Goal: Find specific page/section: Find specific page/section

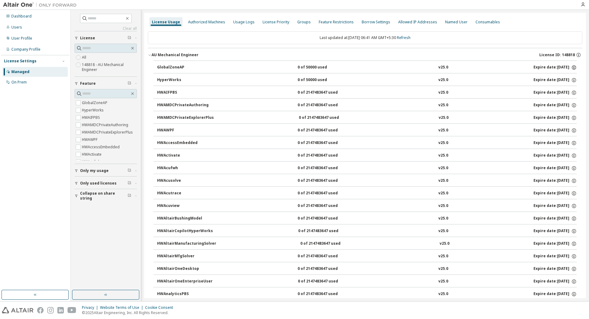
click at [572, 67] on icon "button" at bounding box center [574, 68] width 6 height 6
click at [164, 67] on div "GlobalZoneAP" at bounding box center [184, 68] width 55 height 6
click at [556, 66] on div "Expire date: [DATE]" at bounding box center [554, 68] width 43 height 6
click at [101, 170] on span "Only my usage" at bounding box center [94, 170] width 29 height 5
click at [90, 203] on span "Only used licenses" at bounding box center [98, 200] width 36 height 5
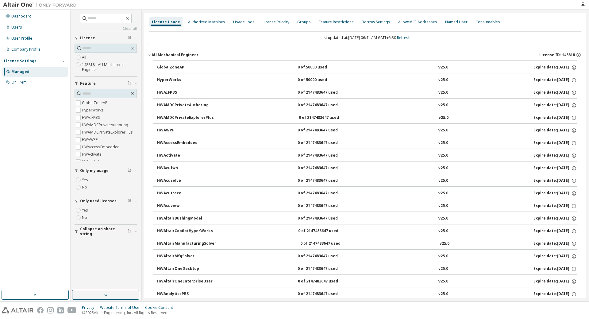
click at [90, 229] on span "Collapse on share string" at bounding box center [104, 231] width 48 height 10
click at [15, 86] on div "On Prem" at bounding box center [34, 82] width 65 height 10
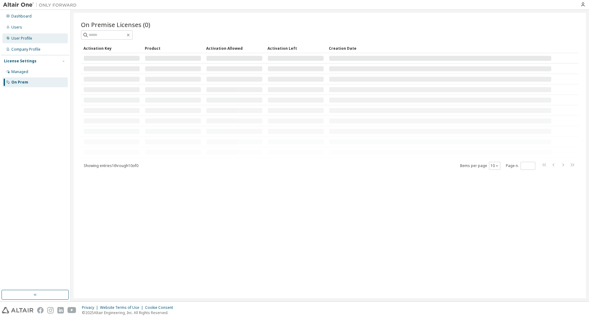
click at [17, 37] on div "User Profile" at bounding box center [21, 38] width 21 height 5
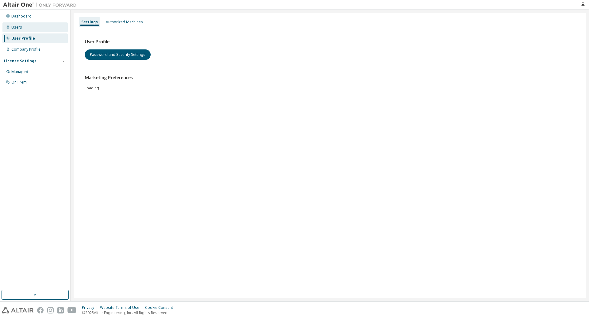
click at [18, 27] on div "Users" at bounding box center [16, 27] width 11 height 5
